Goal: Task Accomplishment & Management: Manage account settings

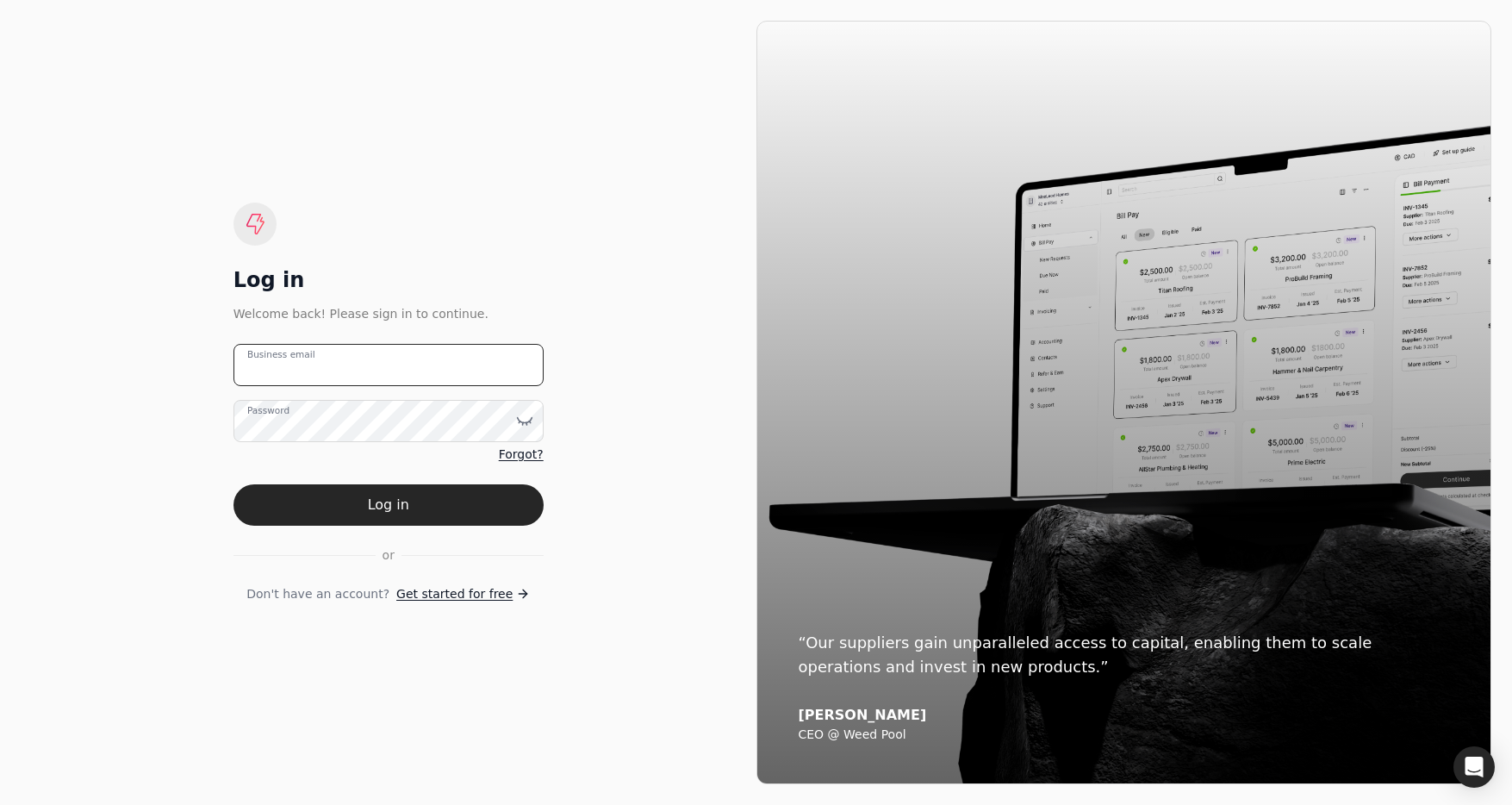
click at [463, 365] on email "Business email" at bounding box center [389, 364] width 310 height 42
type email "[EMAIL_ADDRESS][DOMAIN_NAME]"
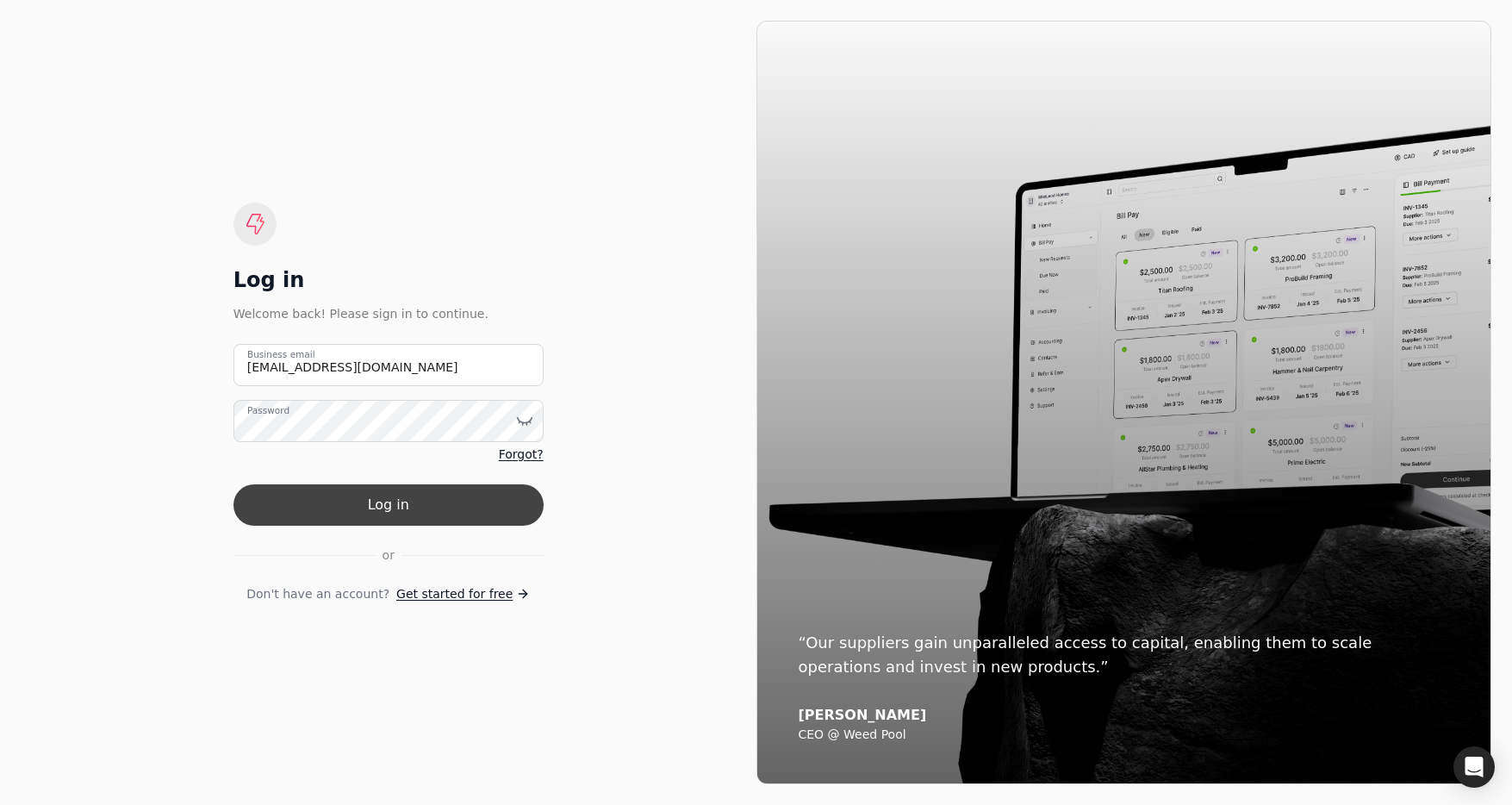
click at [467, 504] on button "Log in" at bounding box center [389, 505] width 310 height 41
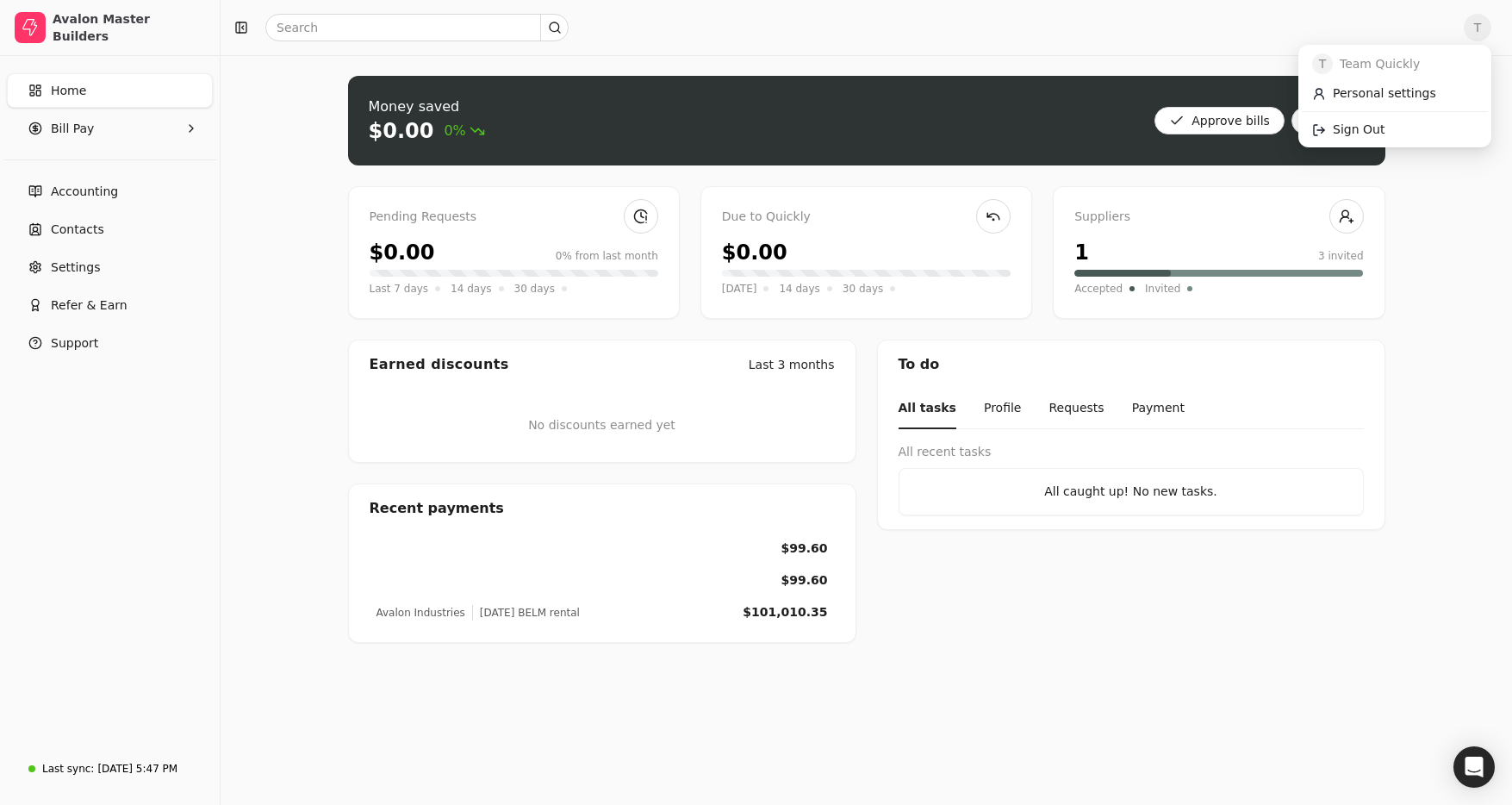
click at [1474, 27] on span "T" at bounding box center [1478, 27] width 28 height 28
click at [1377, 123] on span "Sign Out" at bounding box center [1359, 130] width 51 height 18
